Goal: Information Seeking & Learning: Learn about a topic

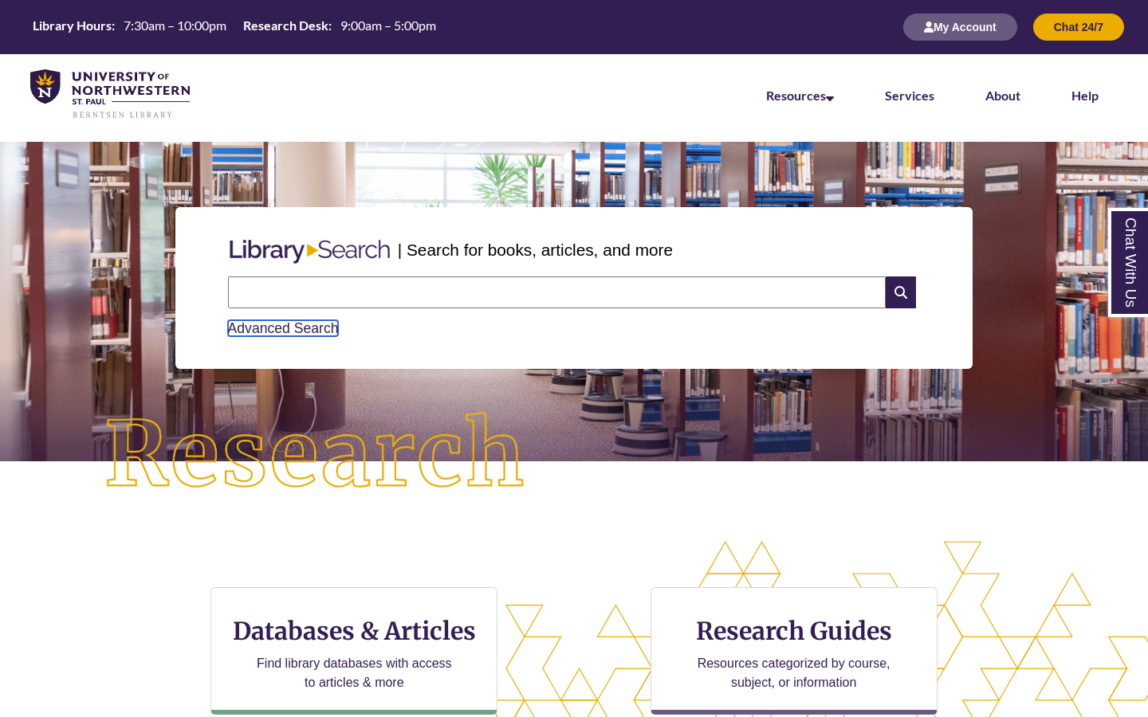
click at [320, 323] on link "Advanced Search" at bounding box center [283, 328] width 111 height 16
click at [417, 296] on input "text" at bounding box center [557, 293] width 658 height 32
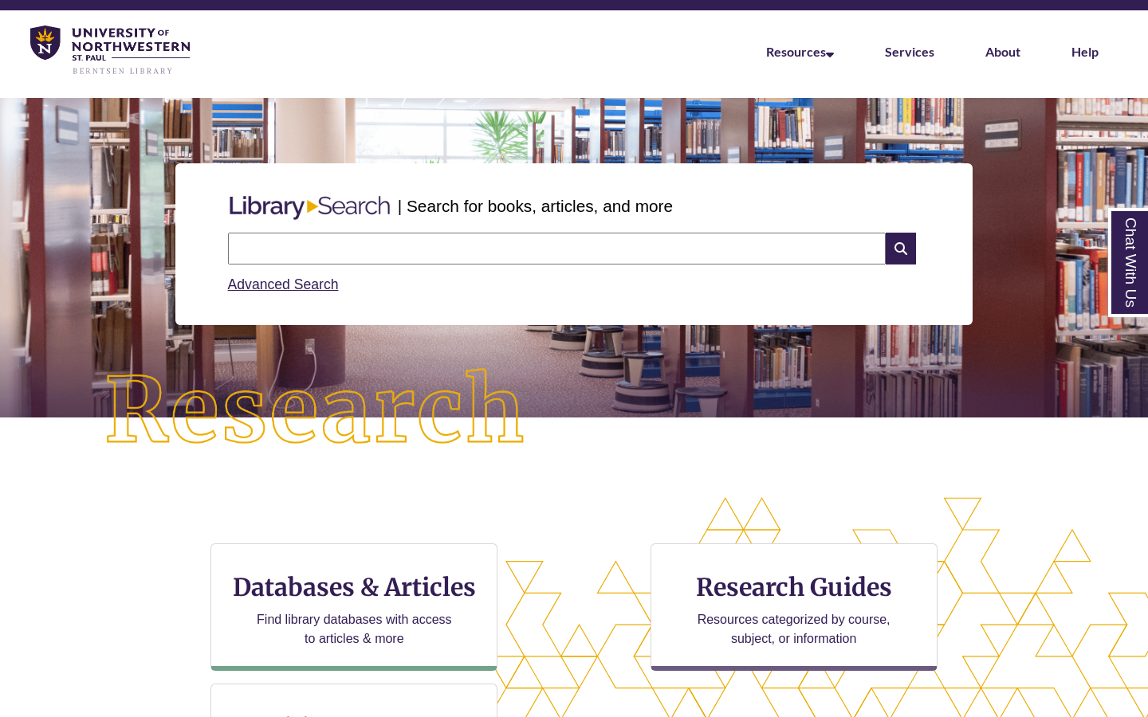
scroll to position [48, 0]
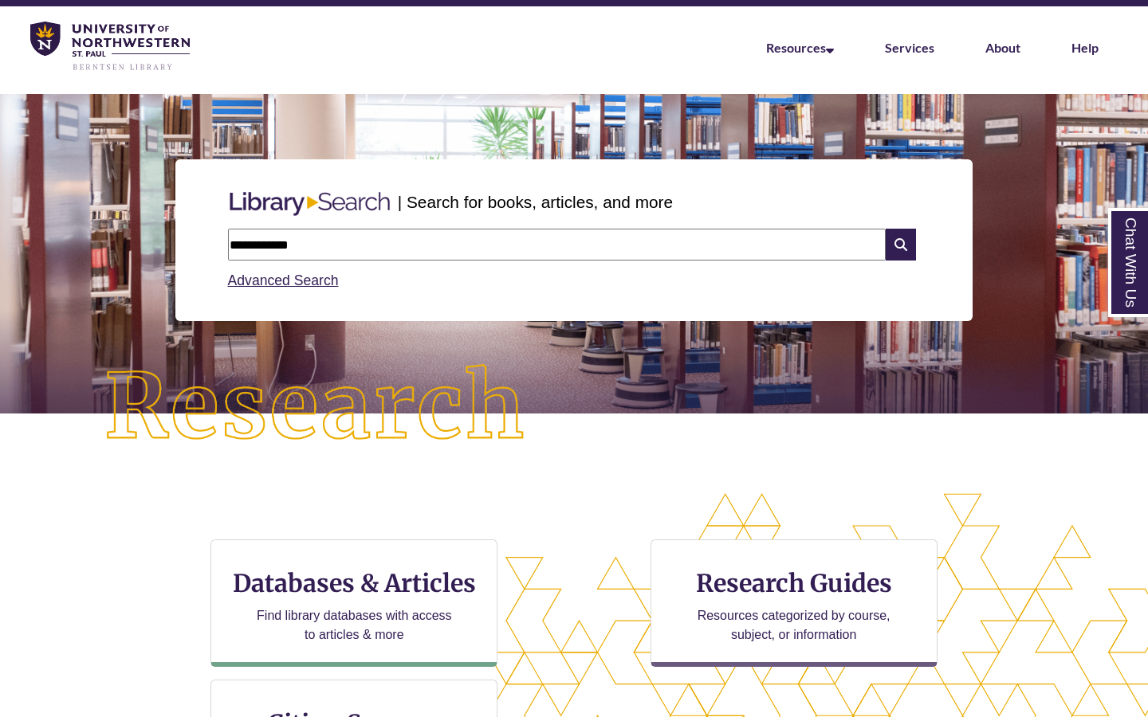
type input "**********"
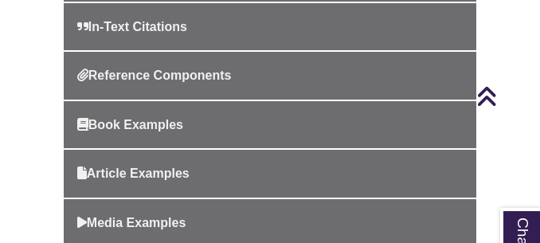
scroll to position [631, 0]
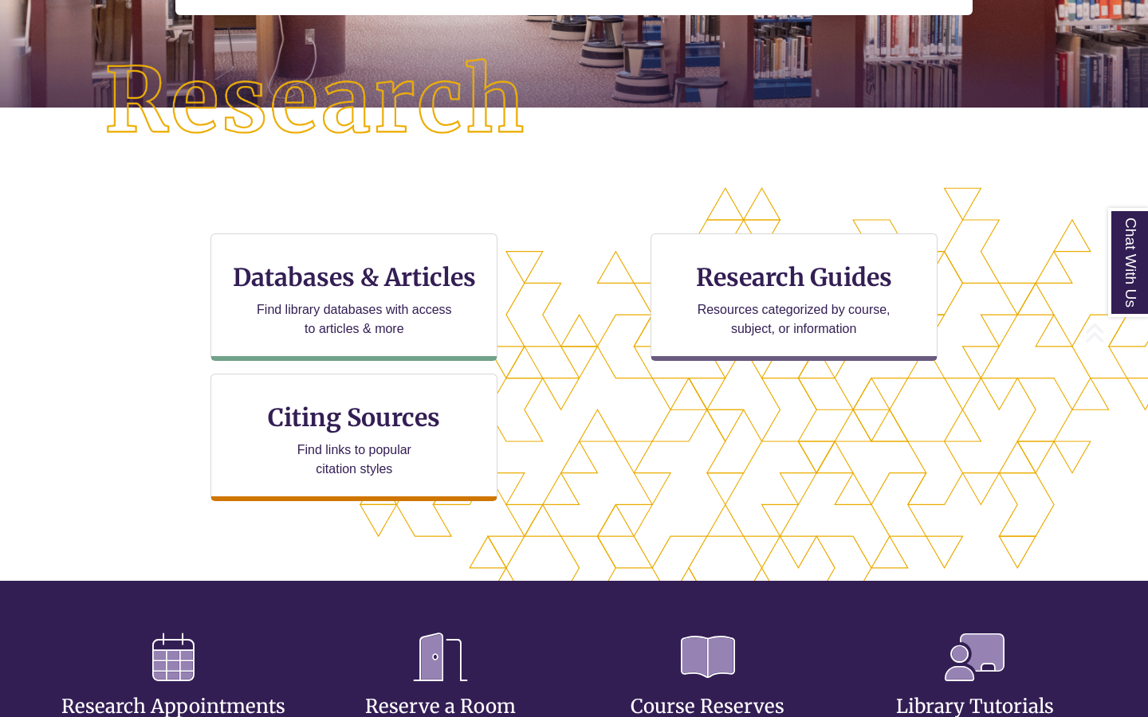
scroll to position [521, 1012]
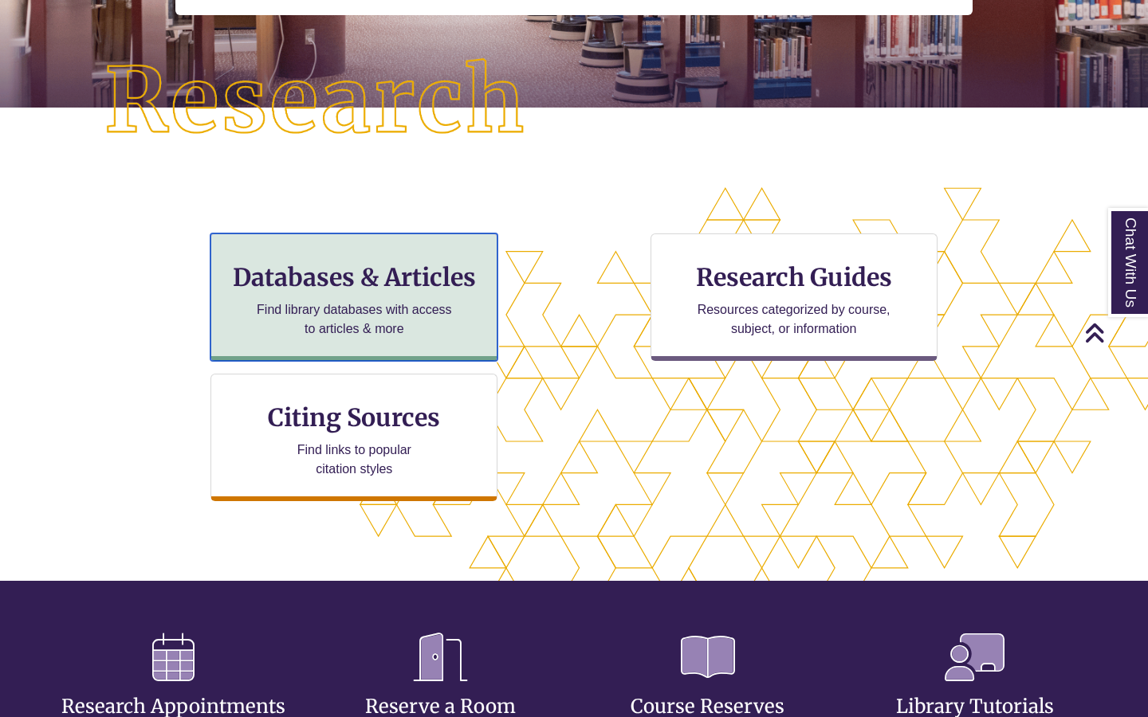
click at [453, 296] on div "Databases & Articles Find library databases with access to articles & more" at bounding box center [353, 298] width 287 height 128
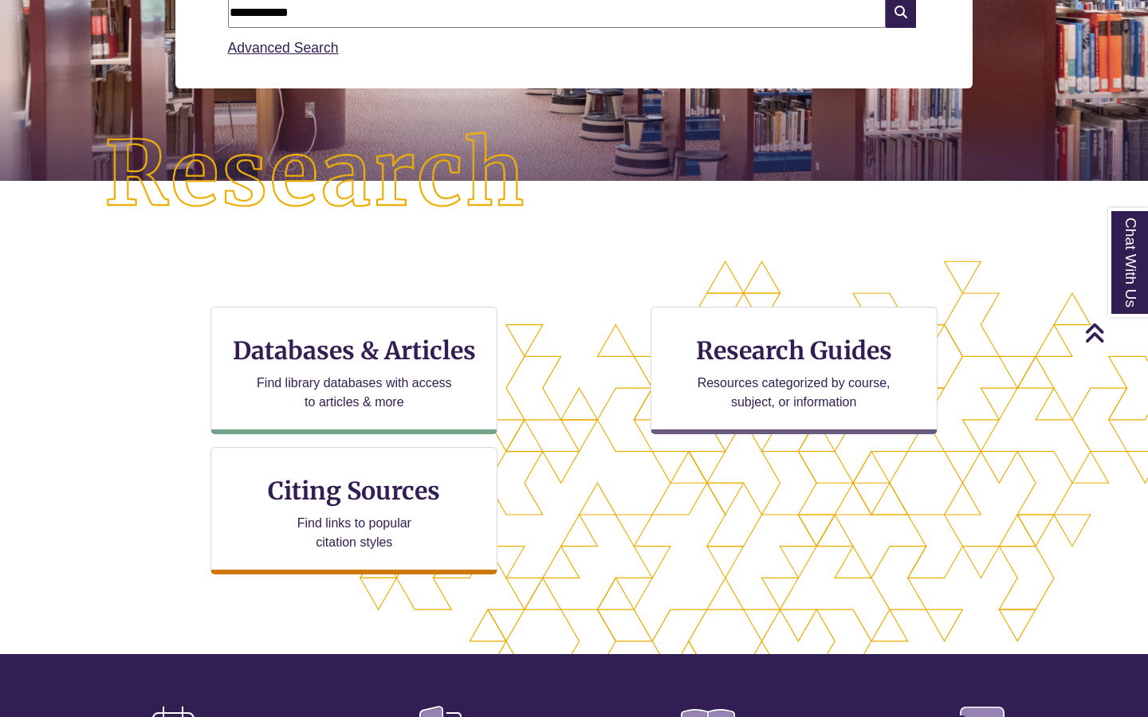
scroll to position [163, 0]
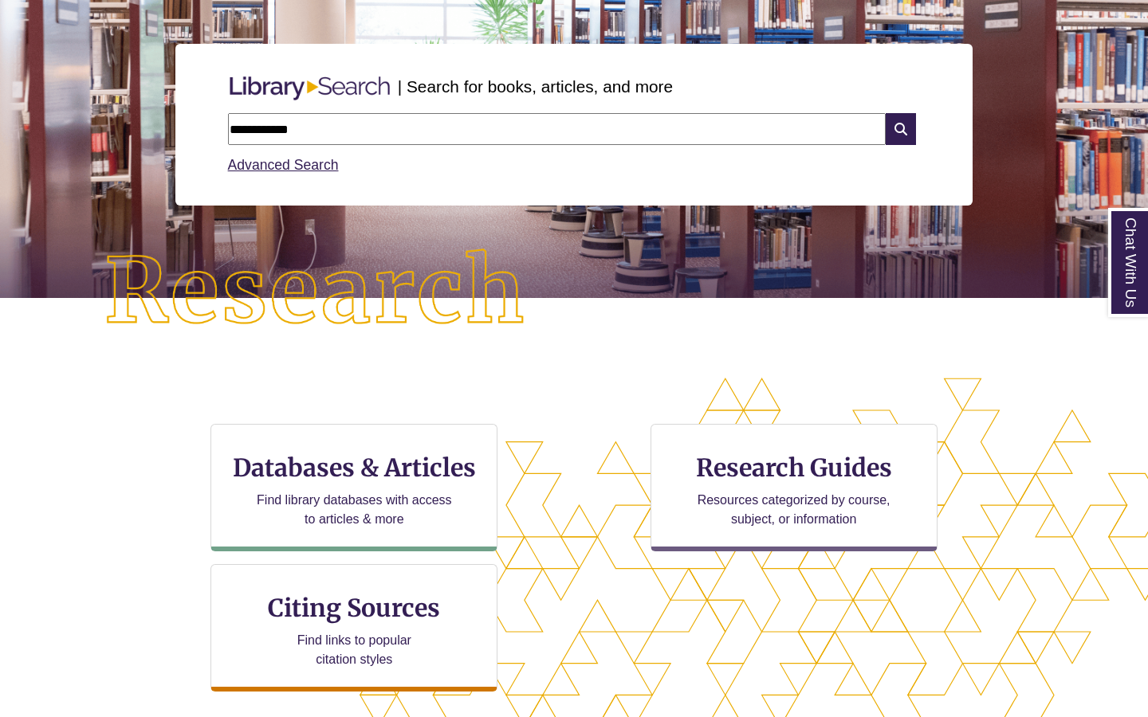
drag, startPoint x: 326, startPoint y: 132, endPoint x: 194, endPoint y: 122, distance: 132.7
click at [194, 122] on div "**********" at bounding box center [573, 125] width 797 height 162
click at [564, 90] on p "| Search for books, articles, and more" at bounding box center [535, 86] width 275 height 25
click at [313, 159] on link "Advanced Search" at bounding box center [283, 165] width 111 height 16
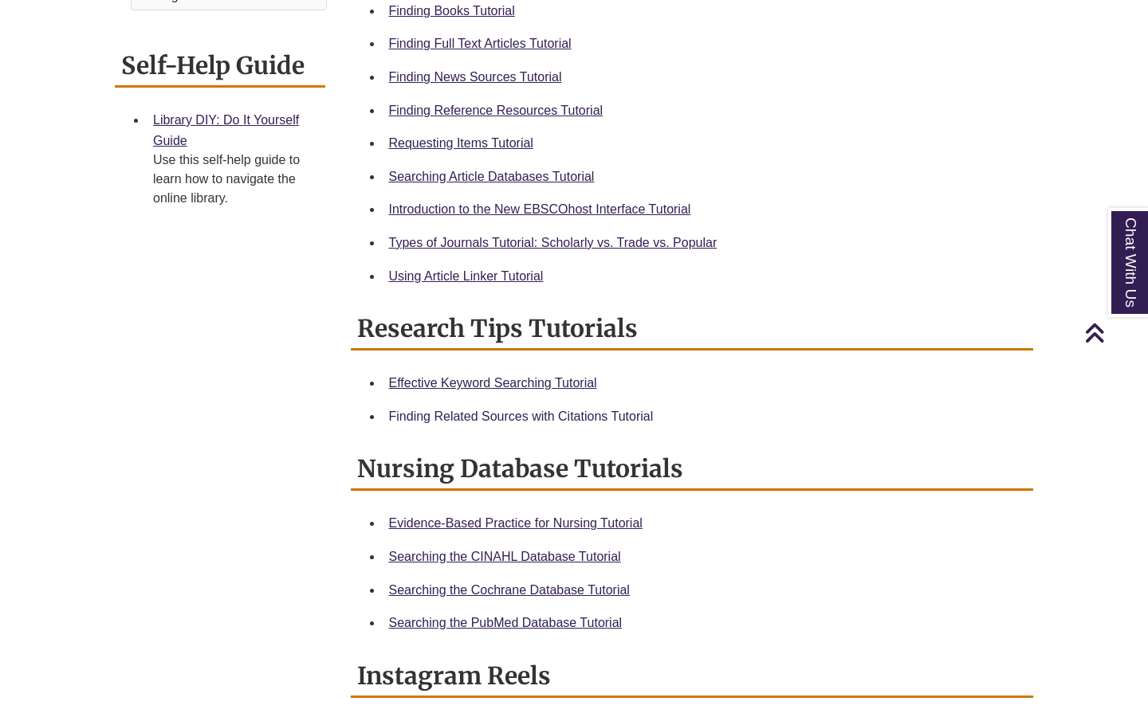
scroll to position [612, 0]
click at [493, 145] on link "Requesting Items Tutorial" at bounding box center [461, 143] width 144 height 14
click at [849, 24] on li "Finding Books Tutorial" at bounding box center [705, 10] width 645 height 33
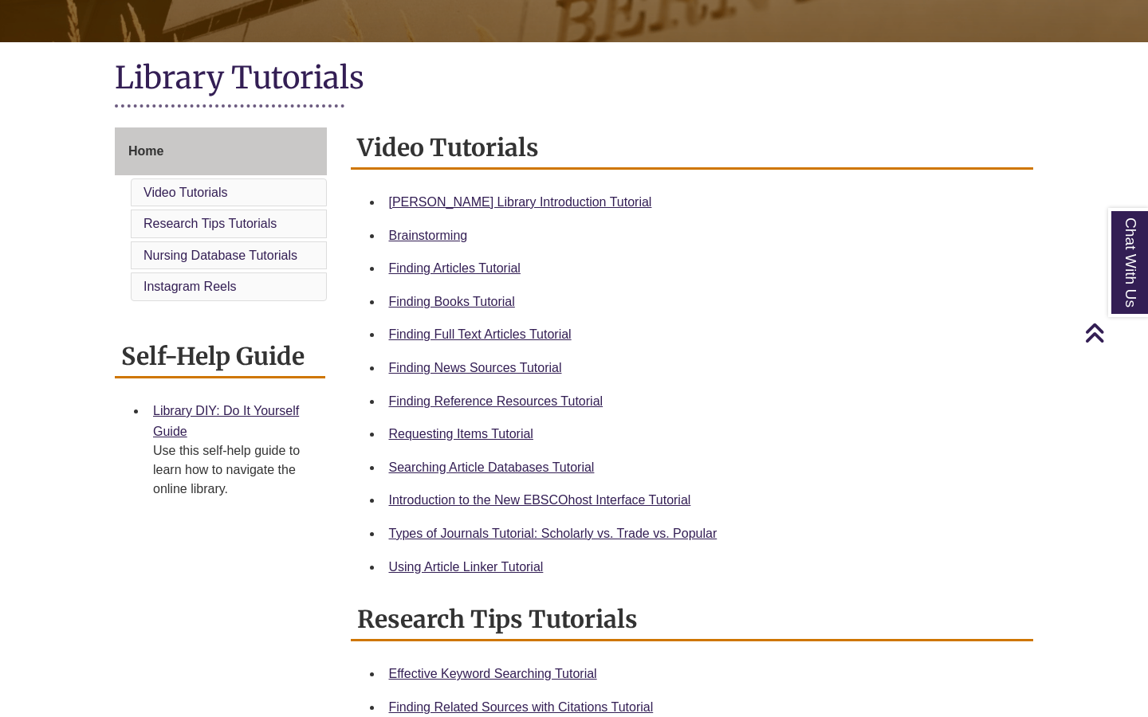
scroll to position [53, 0]
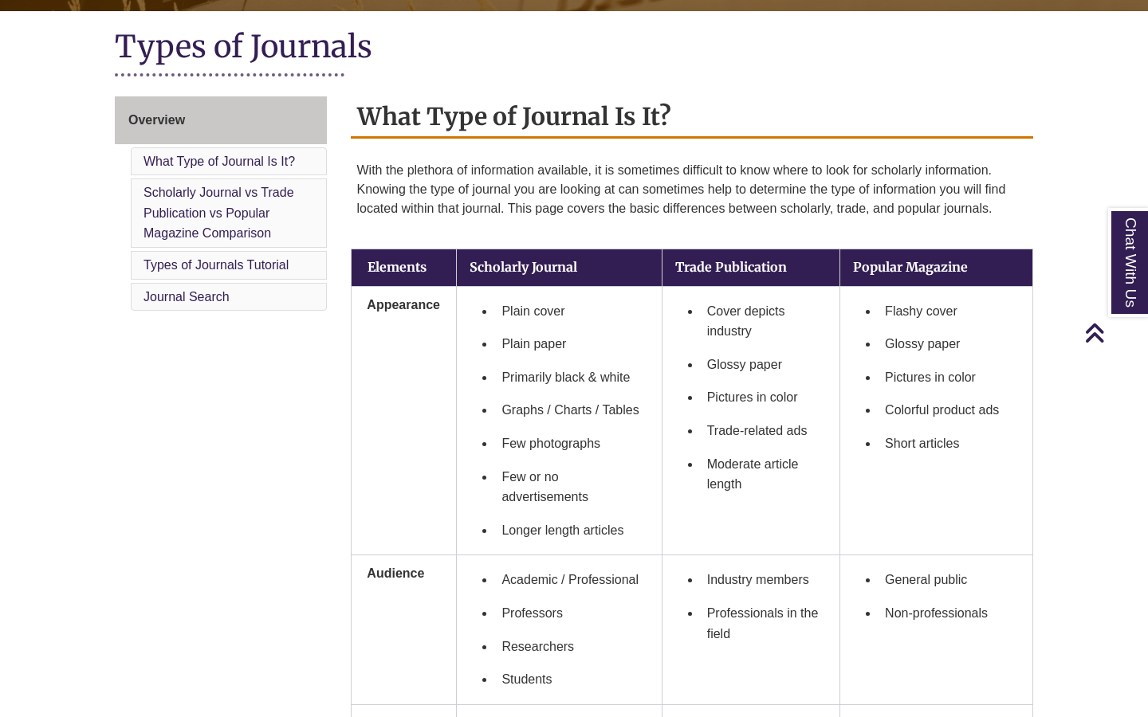
scroll to position [354, 0]
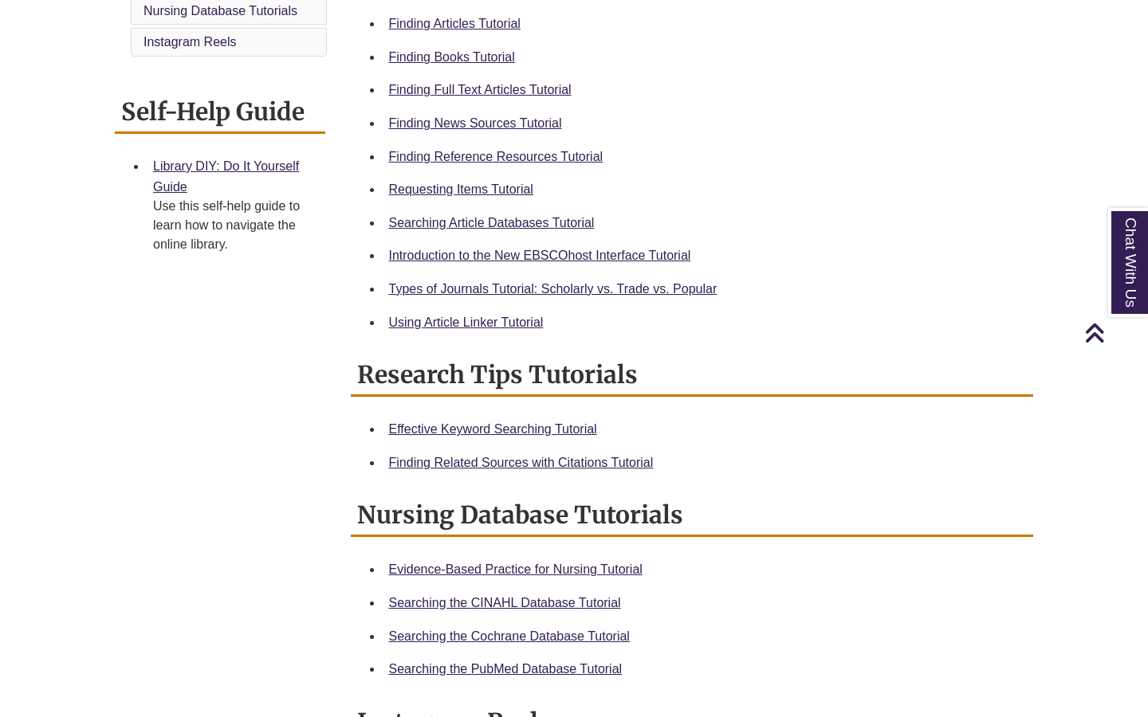
scroll to position [562, 0]
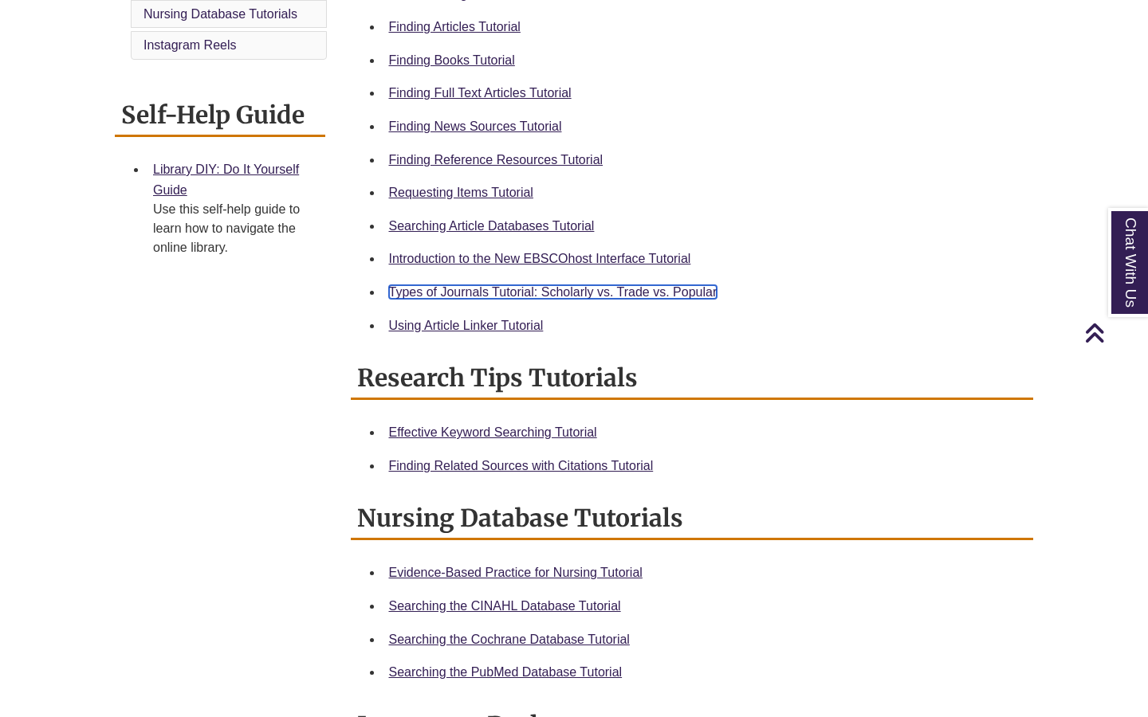
click at [683, 293] on link "Types of Journals Tutorial: Scholarly vs. Trade vs. Popular" at bounding box center [553, 292] width 328 height 14
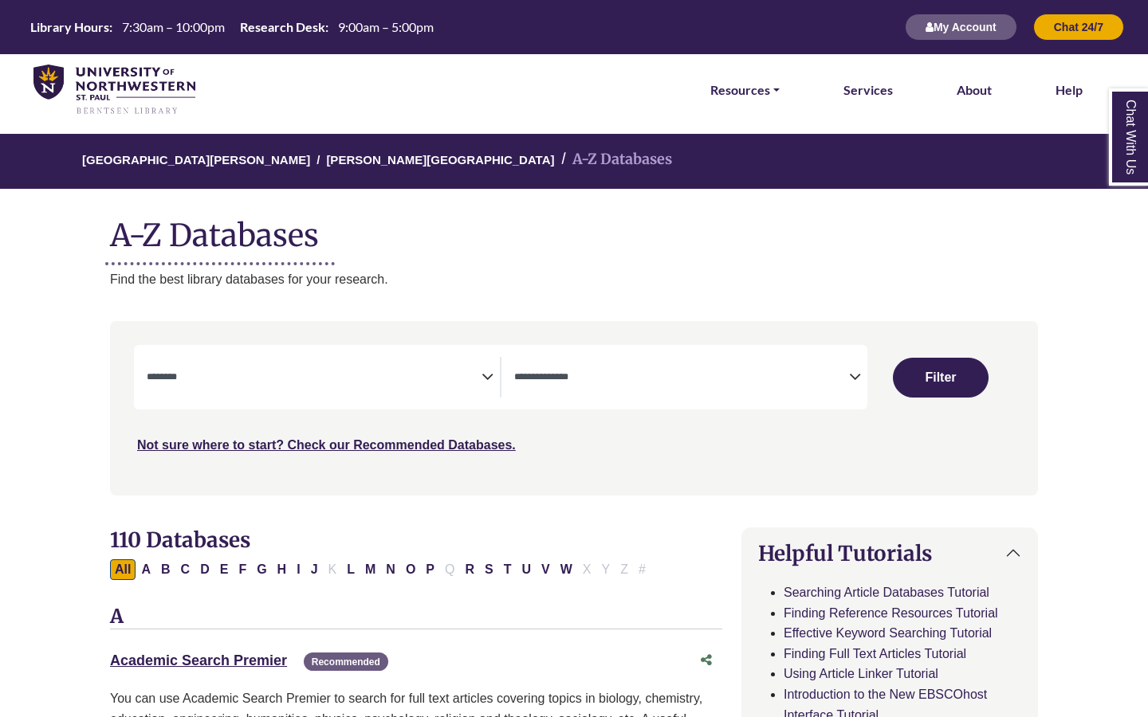
select select "Database Subject Filter"
select select "Database Types Filter"
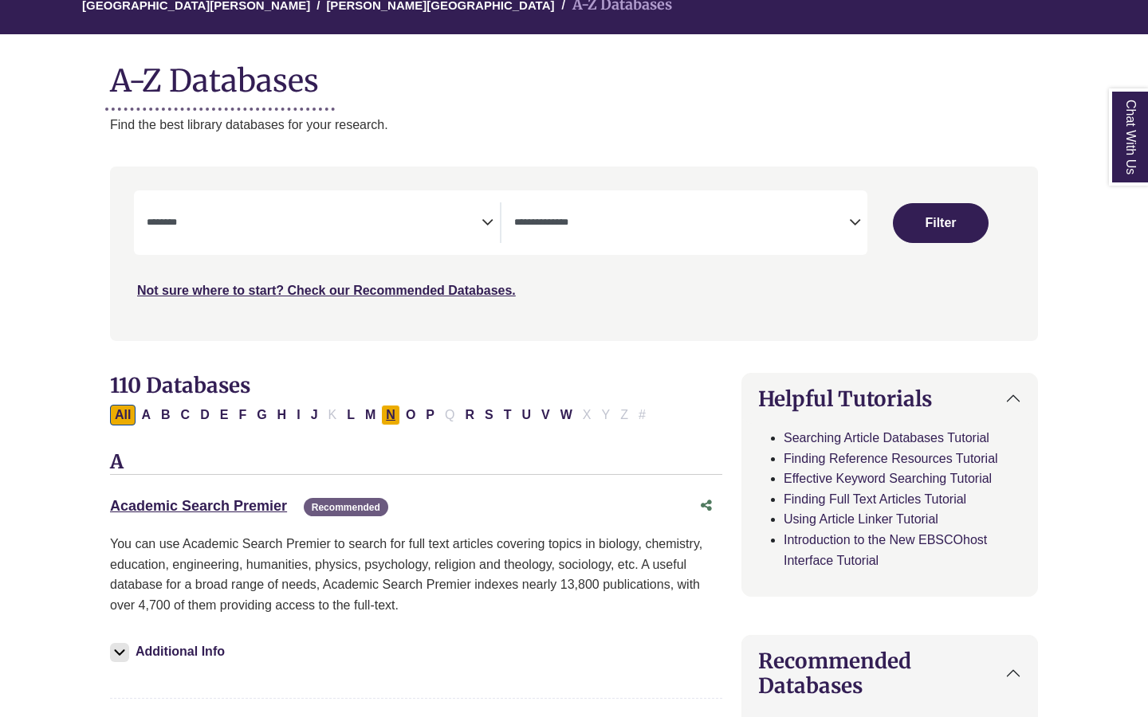
scroll to position [155, 29]
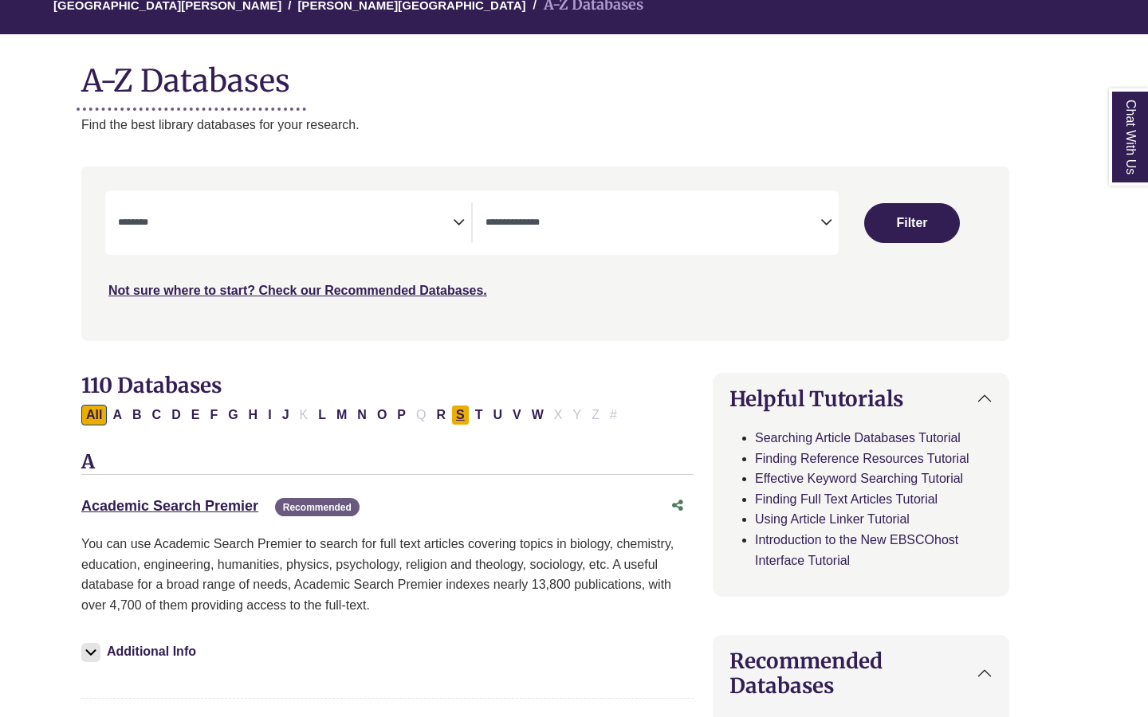
click at [460, 418] on button "S" at bounding box center [460, 415] width 18 height 21
select select "Database Subject Filter"
select select "Database Types Filter"
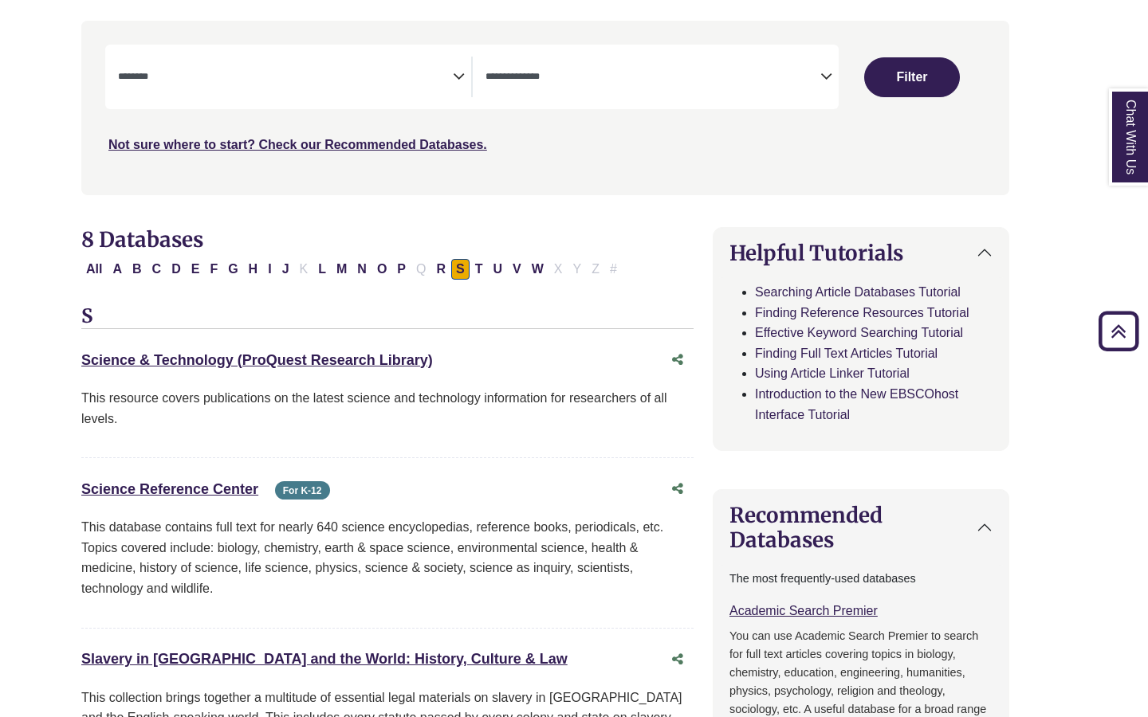
scroll to position [0, 29]
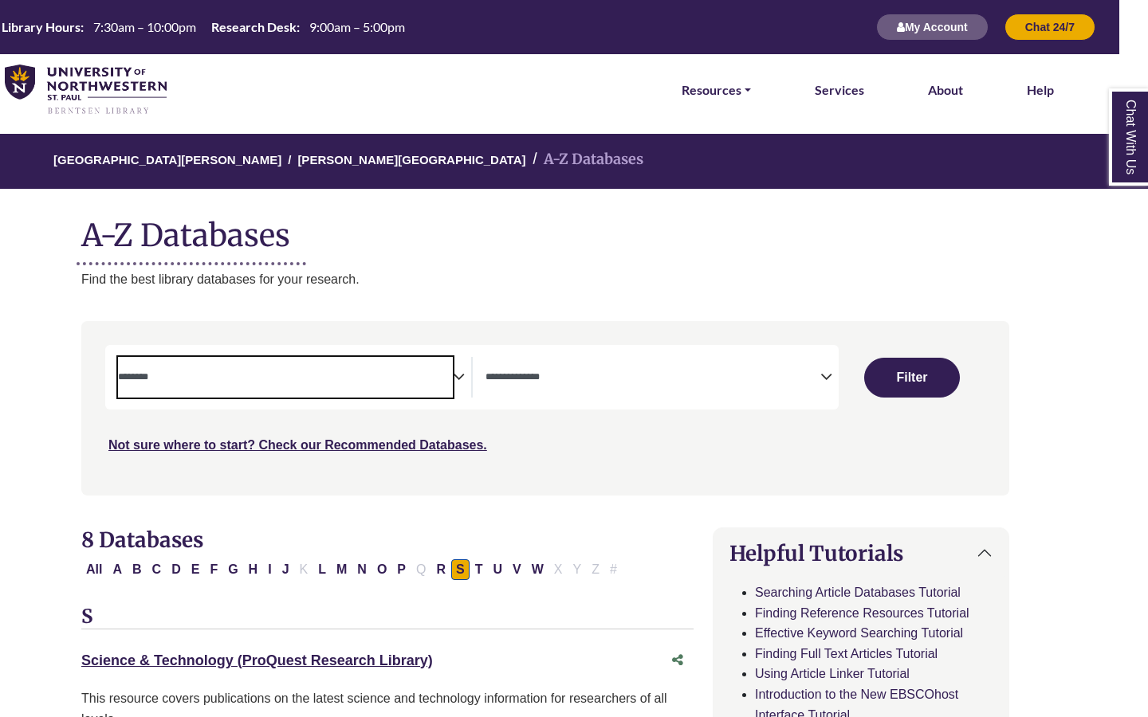
click at [411, 373] on textarea "Search" at bounding box center [285, 378] width 335 height 13
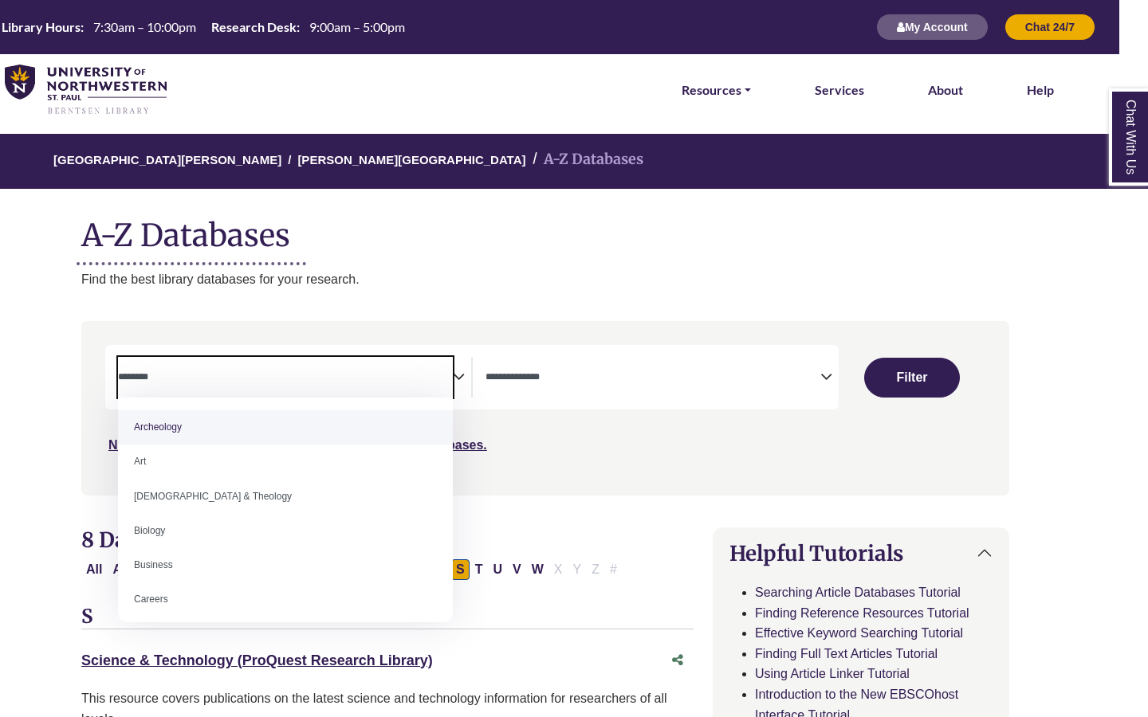
click at [503, 470] on div "Search filters" at bounding box center [545, 408] width 909 height 161
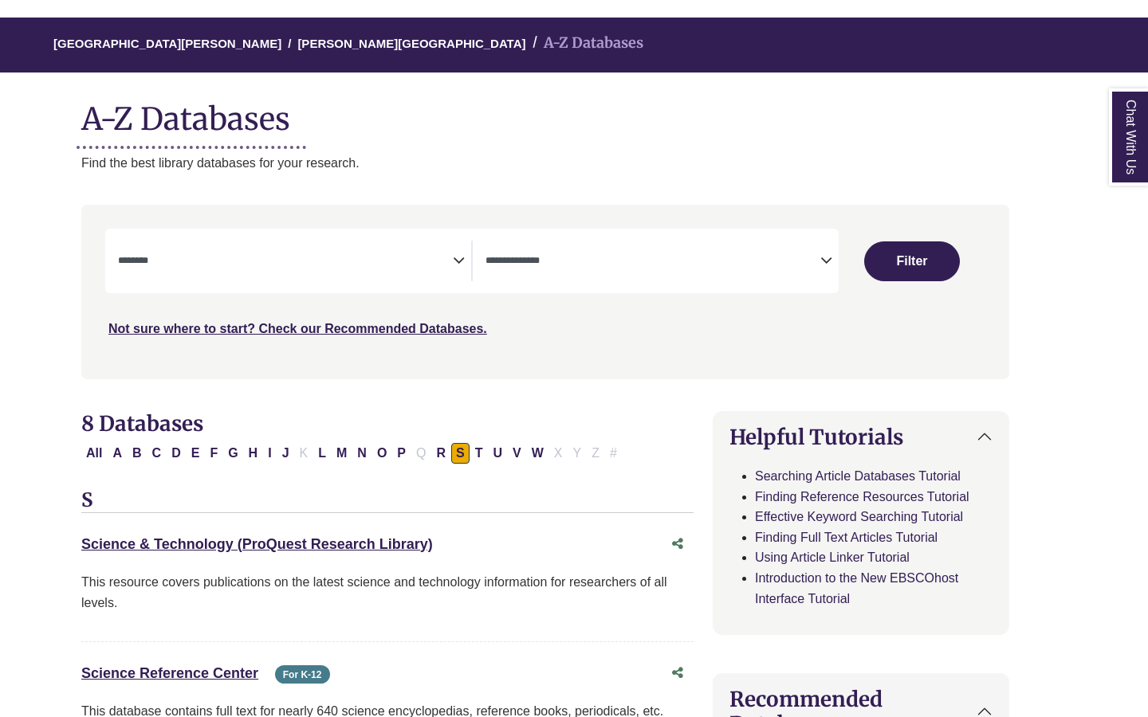
scroll to position [143, 29]
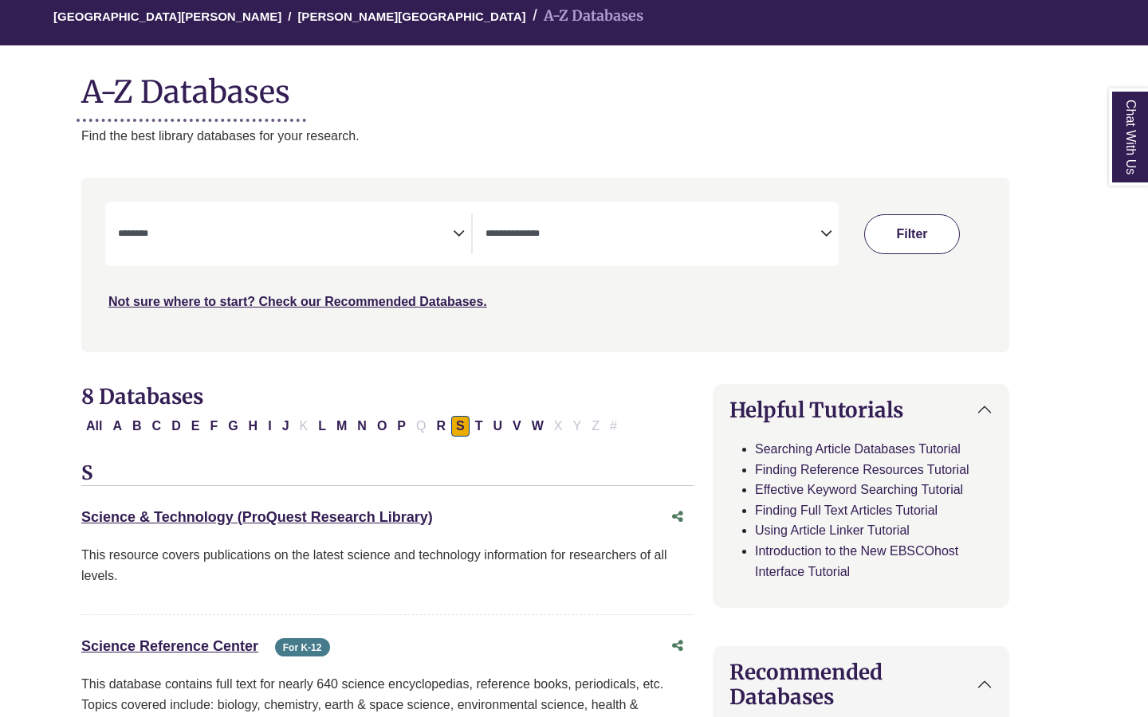
click at [888, 230] on button "Filter" at bounding box center [912, 234] width 96 height 40
select select "Database Subject Filter"
select select "Database Types Filter"
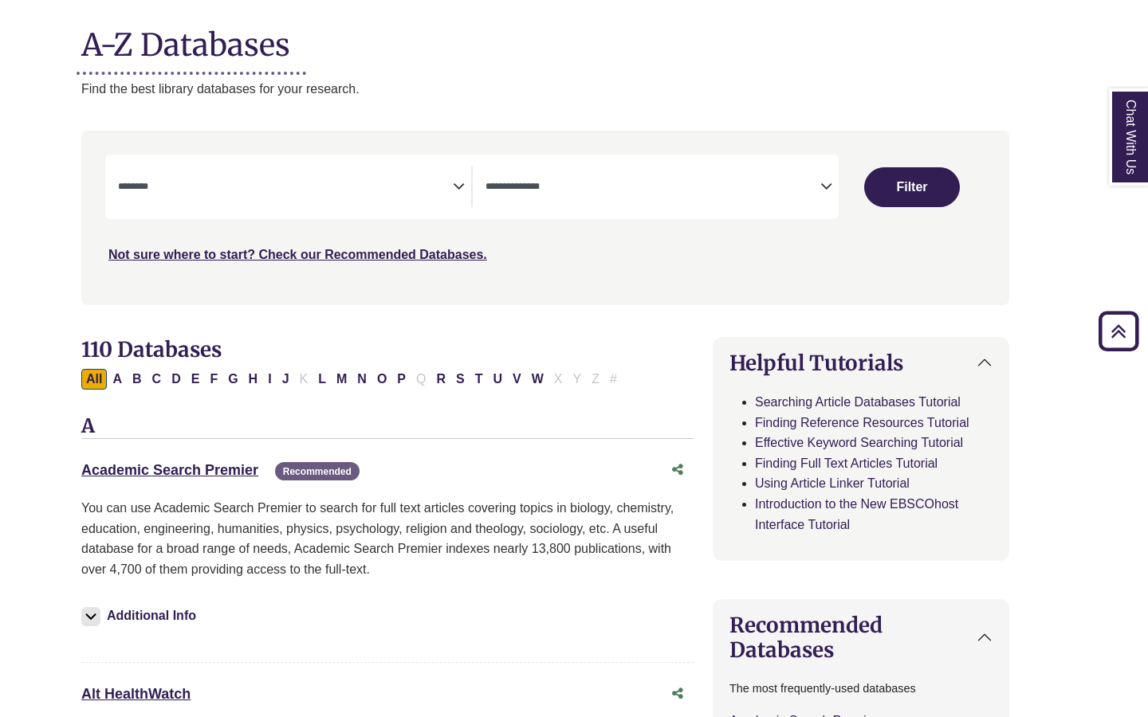
scroll to position [0, 29]
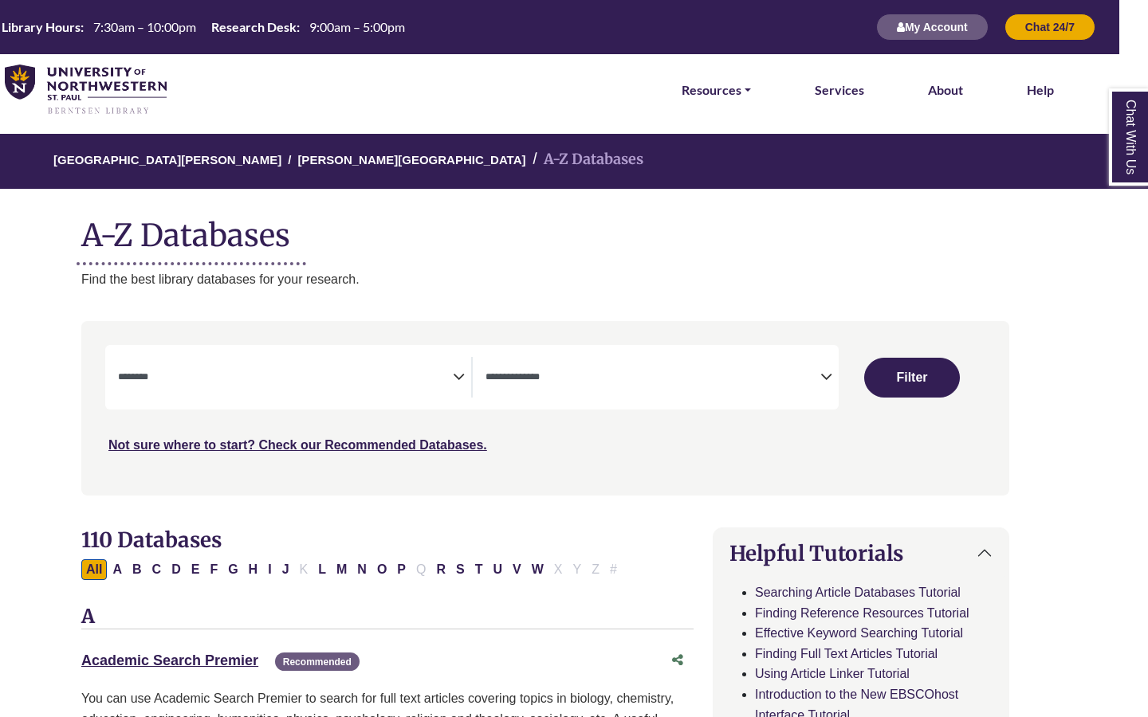
click at [427, 357] on span "Search filters" at bounding box center [285, 377] width 335 height 41
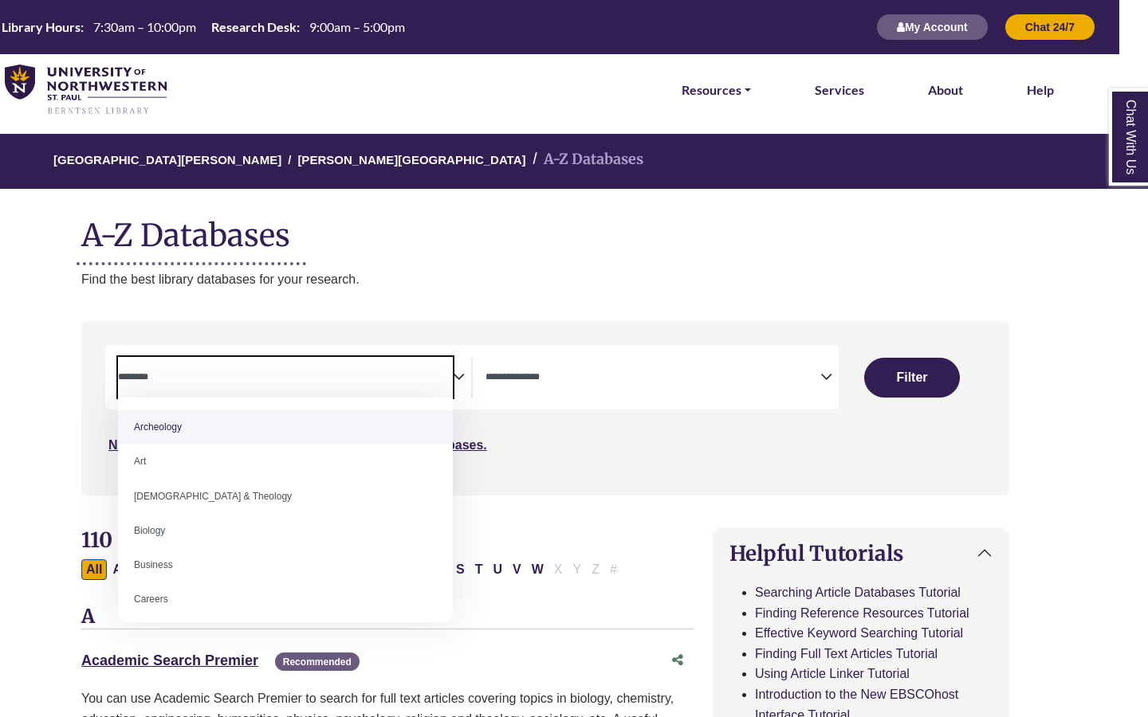
click at [462, 361] on div "**********" at bounding box center [294, 377] width 353 height 41
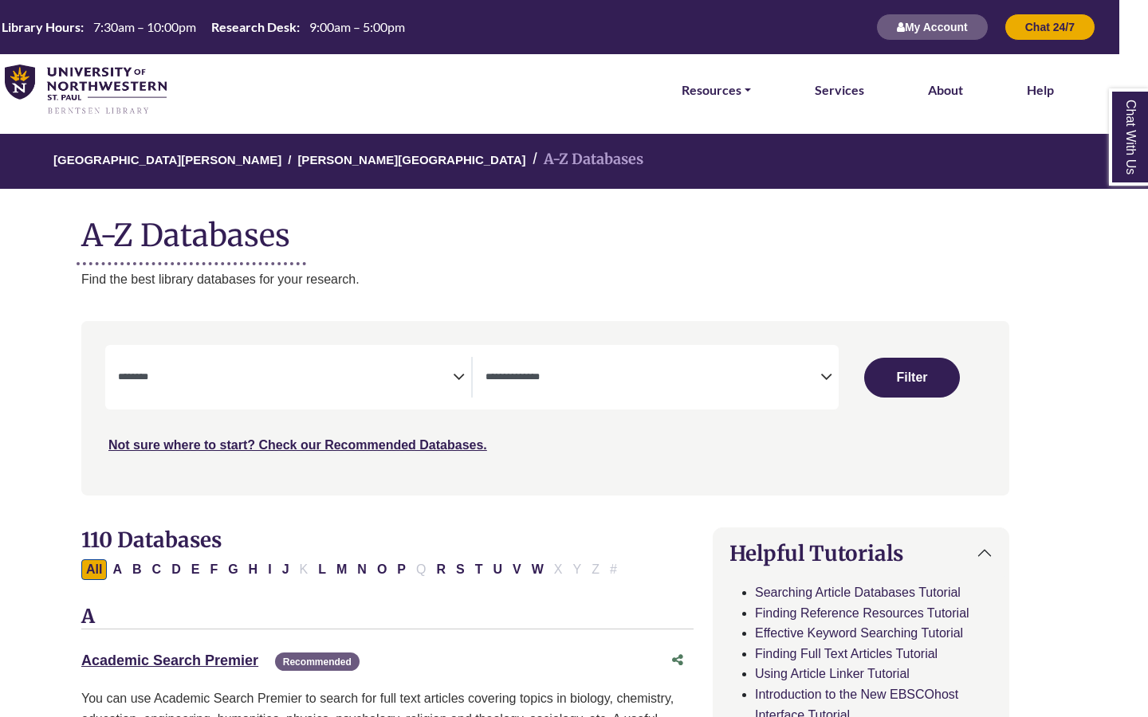
click at [458, 374] on icon "Search filters" at bounding box center [459, 375] width 12 height 24
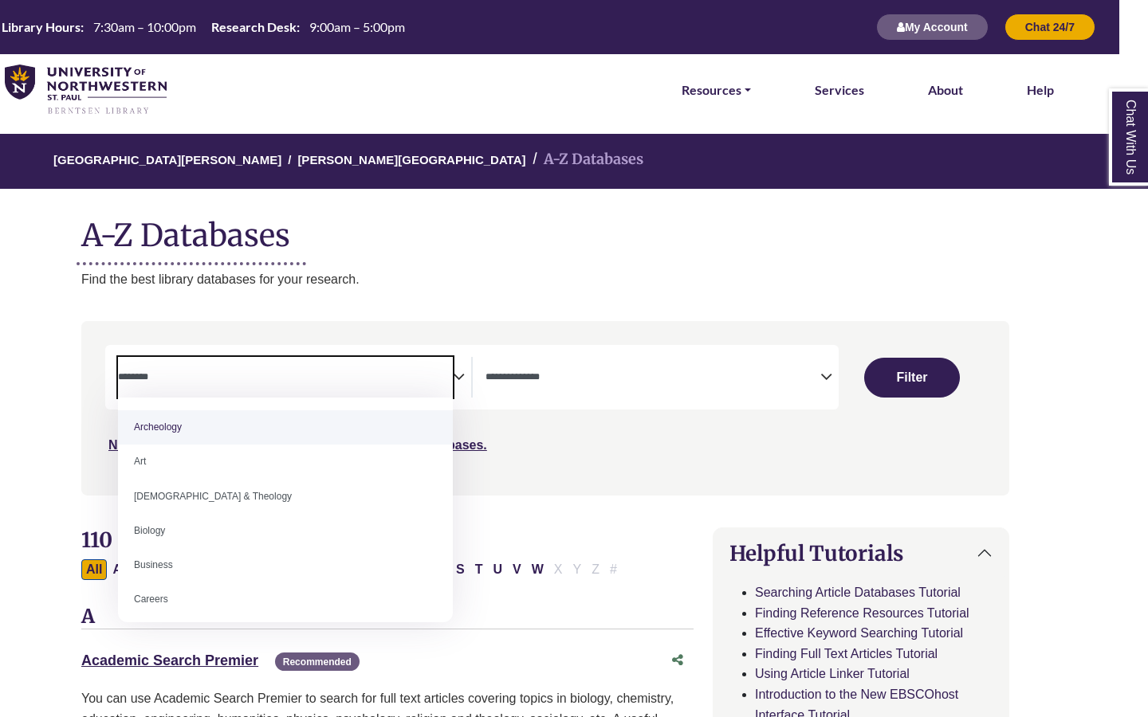
click at [476, 272] on p "Find the best library databases for your research." at bounding box center [545, 279] width 928 height 21
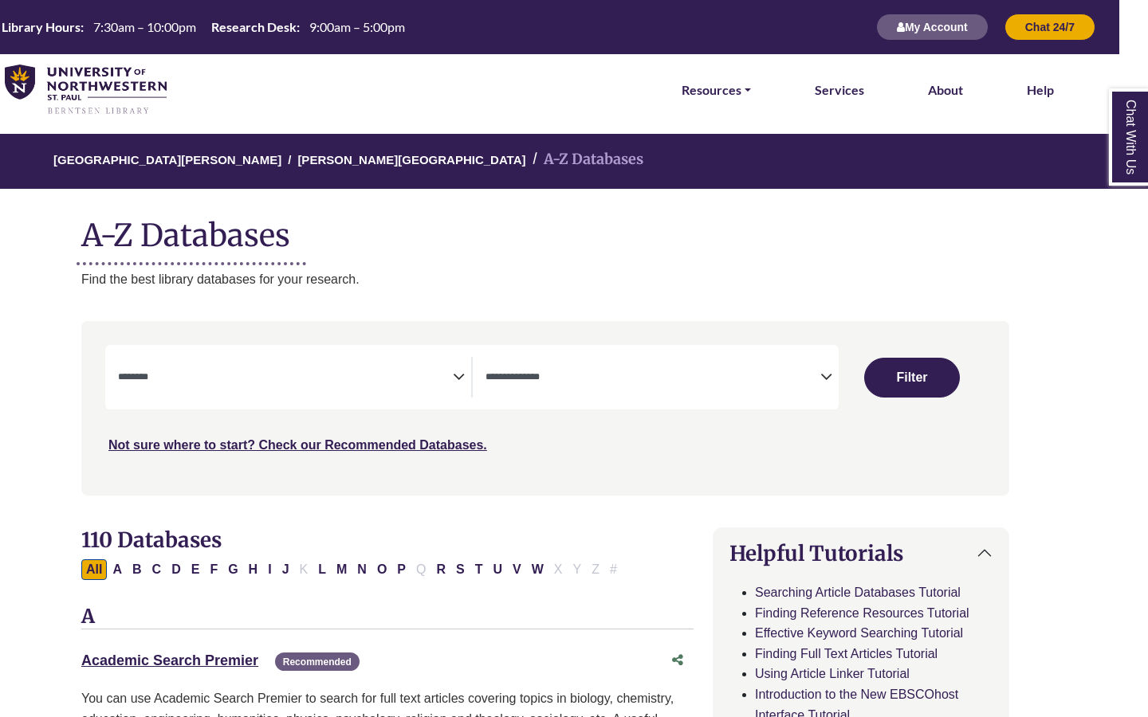
scroll to position [3, 29]
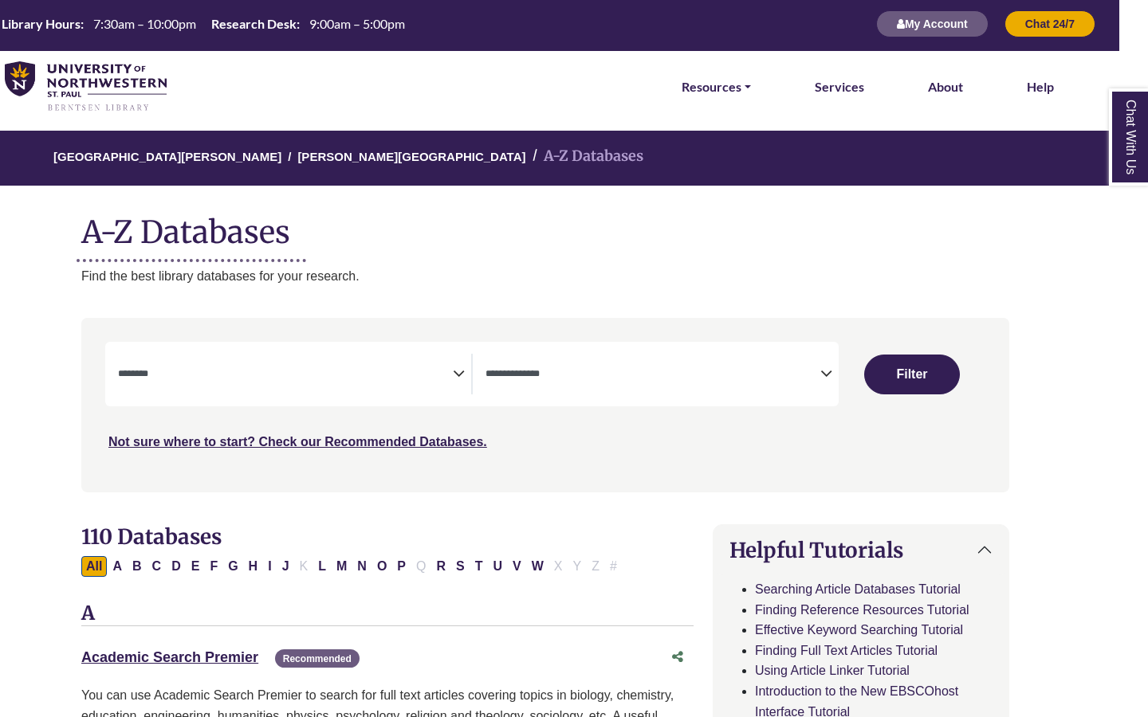
select select "Database Subject Filter"
select select "Database Types Filter"
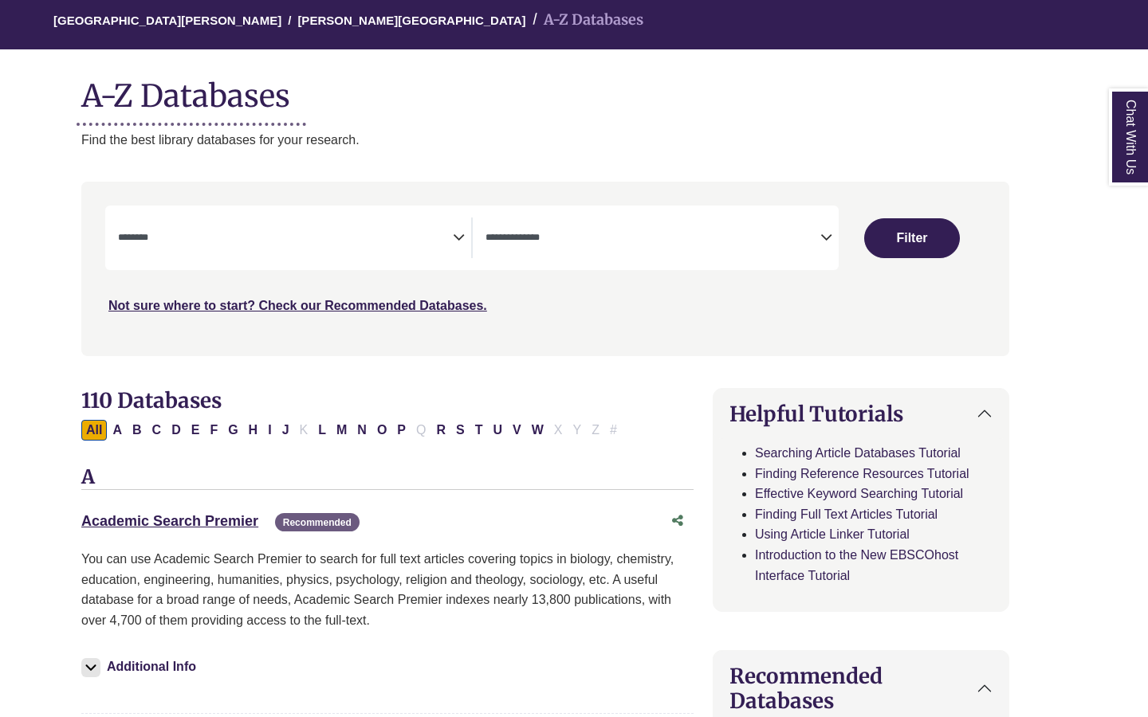
scroll to position [143, 29]
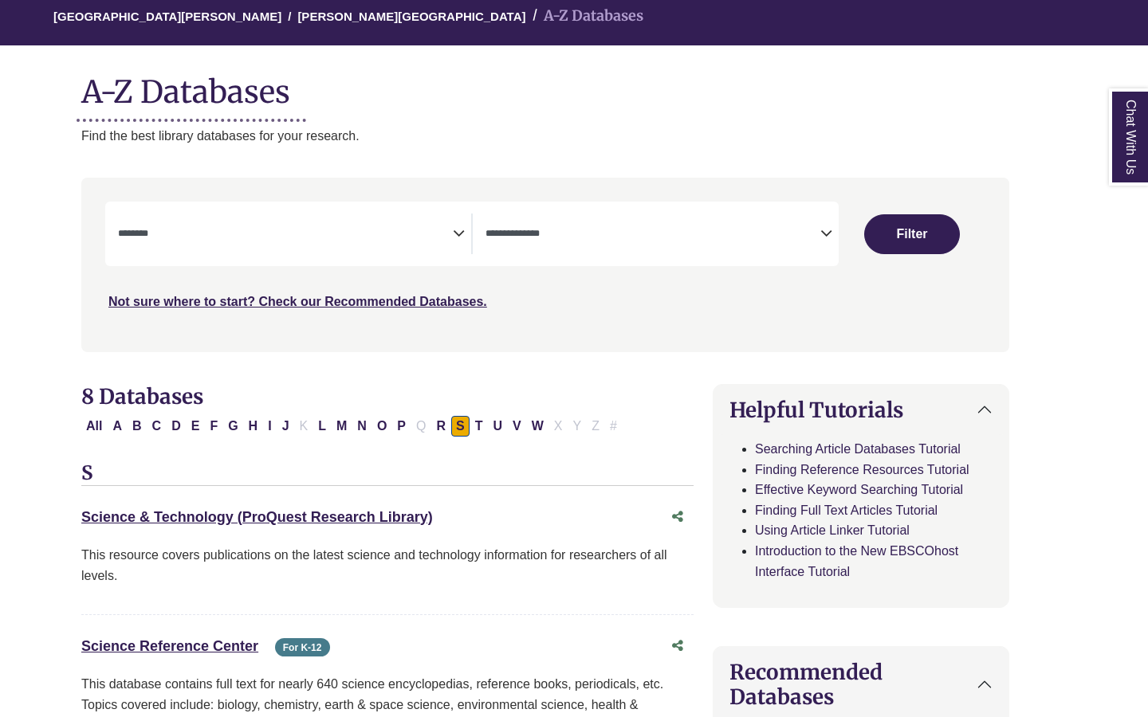
select select "Database Subject Filter"
select select "Database Types Filter"
